Goal: Transaction & Acquisition: Purchase product/service

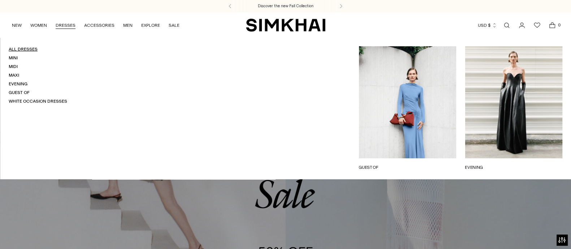
click at [21, 48] on link "All Dresses" at bounding box center [23, 49] width 29 height 5
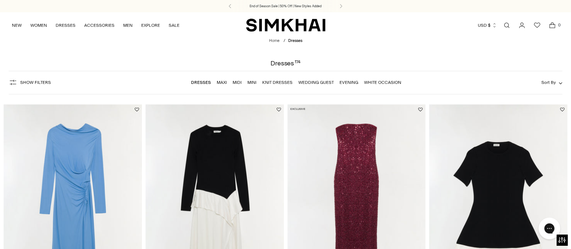
click at [31, 83] on span "Show Filters" at bounding box center [35, 82] width 31 height 5
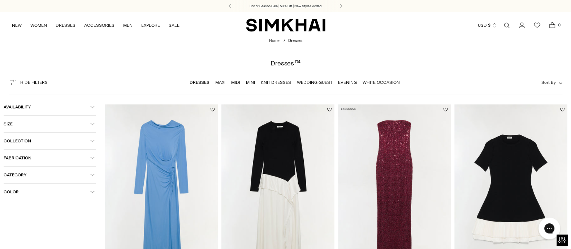
click at [35, 194] on span "Color" at bounding box center [47, 191] width 87 height 5
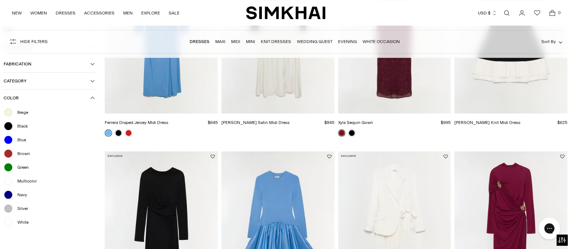
scroll to position [180, 0]
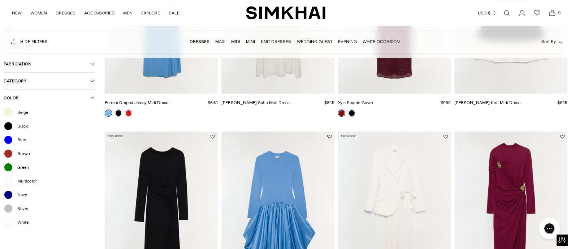
click at [23, 223] on span "White" at bounding box center [21, 222] width 16 height 6
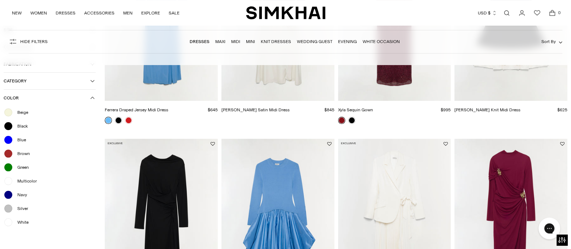
scroll to position [188, 0]
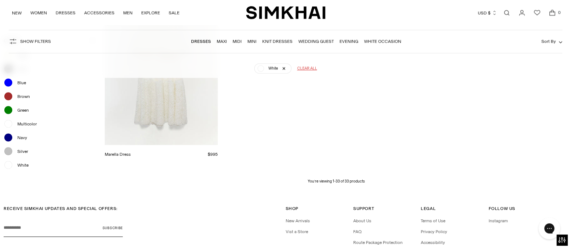
scroll to position [1723, 0]
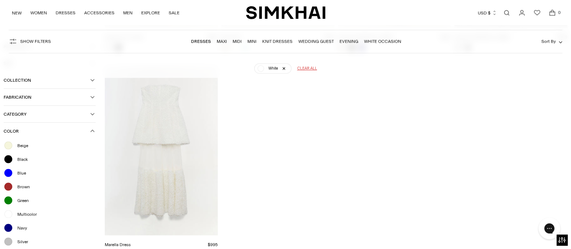
click at [311, 42] on link "Wedding Guest" at bounding box center [315, 41] width 35 height 5
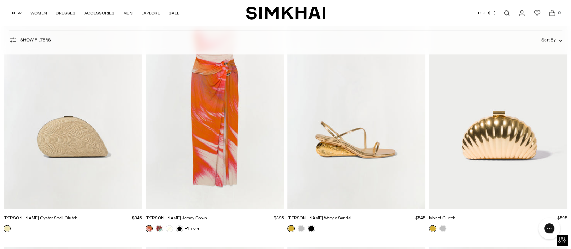
scroll to position [4737, 0]
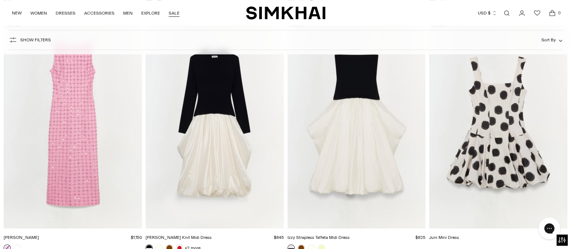
click at [171, 13] on link "SALE" at bounding box center [174, 13] width 11 height 16
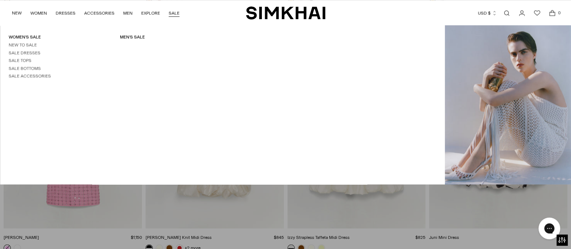
scroll to position [5233, 0]
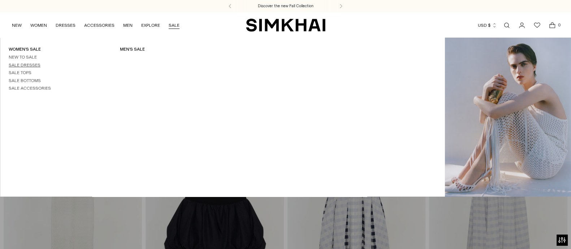
click at [24, 65] on link "Sale Dresses" at bounding box center [25, 64] width 32 height 5
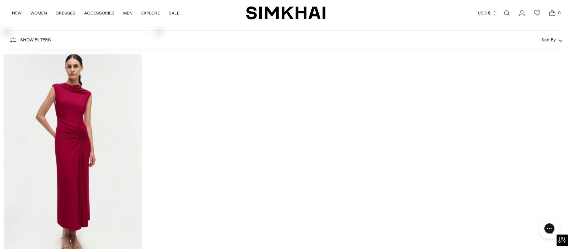
scroll to position [11098, 0]
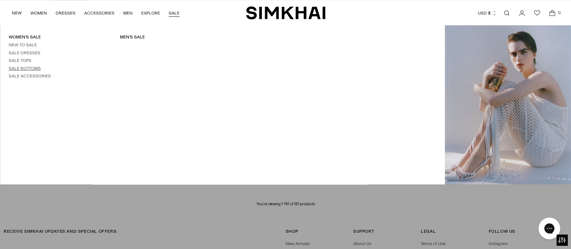
click at [31, 66] on link "Sale Bottoms" at bounding box center [25, 68] width 32 height 5
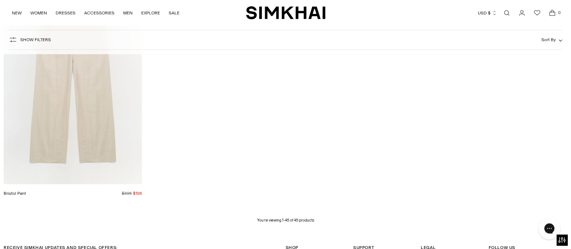
scroll to position [2842, 0]
